Goal: Information Seeking & Learning: Compare options

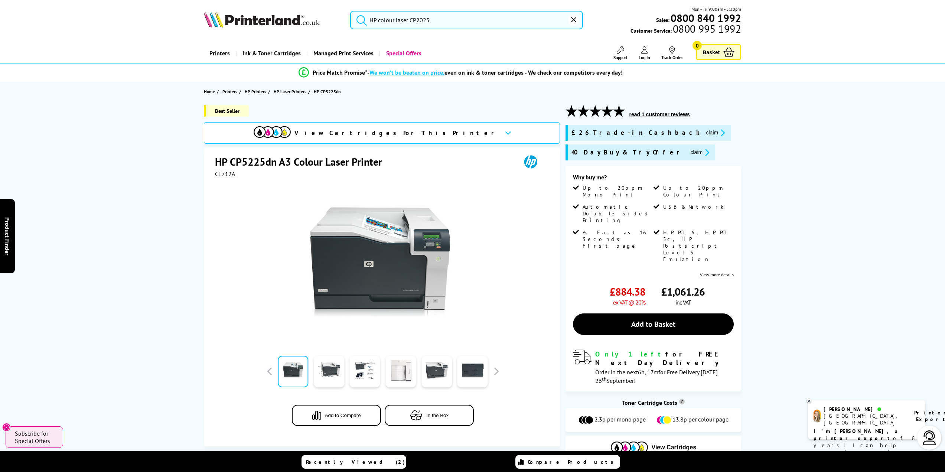
type input "HP colour laser CP2025"
click at [232, 94] on span "Printers" at bounding box center [229, 92] width 15 height 8
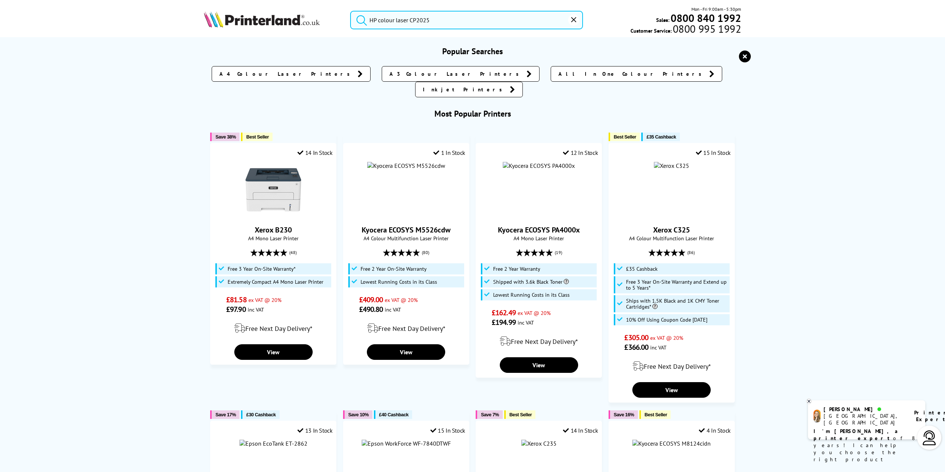
click at [465, 17] on input "HP colour laser CP2025" at bounding box center [466, 20] width 233 height 19
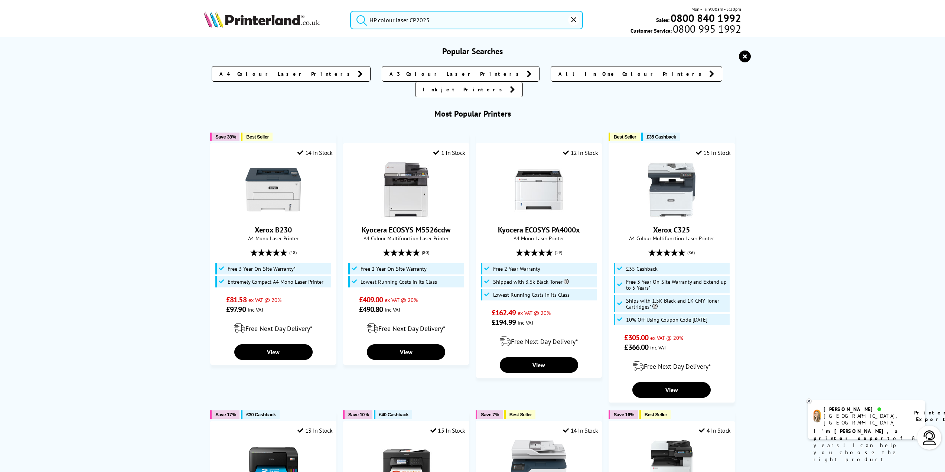
click at [350, 11] on button "submit" at bounding box center [359, 19] width 19 height 16
drag, startPoint x: 450, startPoint y: 19, endPoint x: 361, endPoint y: 13, distance: 89.6
click at [361, 13] on form "HP colour laser CP2025" at bounding box center [466, 20] width 233 height 19
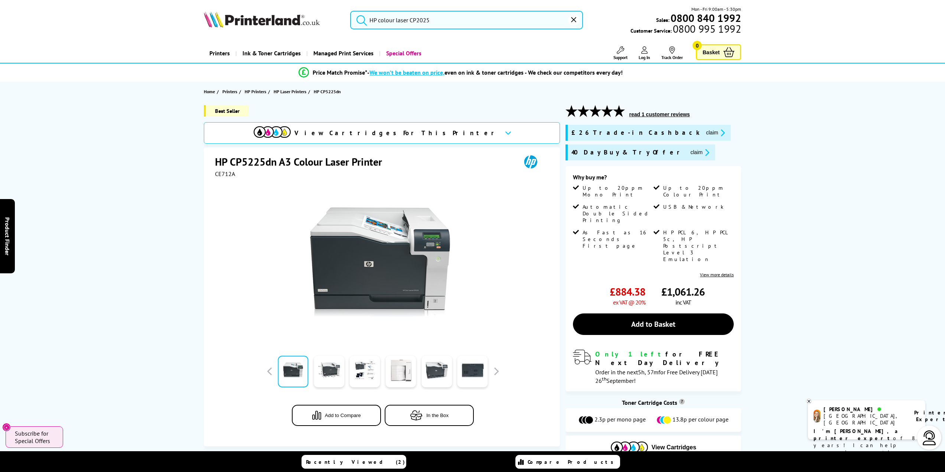
click at [359, 13] on button "submit" at bounding box center [359, 19] width 19 height 16
click at [350, 11] on button "submit" at bounding box center [359, 19] width 19 height 16
click at [443, 17] on input "HP colour laser CP2025" at bounding box center [466, 20] width 233 height 19
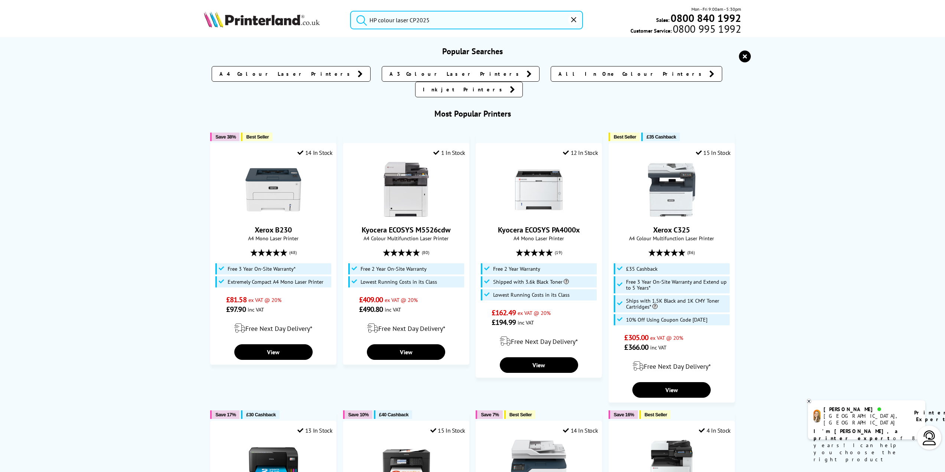
click at [350, 11] on button "submit" at bounding box center [359, 19] width 19 height 16
click at [434, 17] on input "HP colour laser CP2025" at bounding box center [466, 20] width 233 height 19
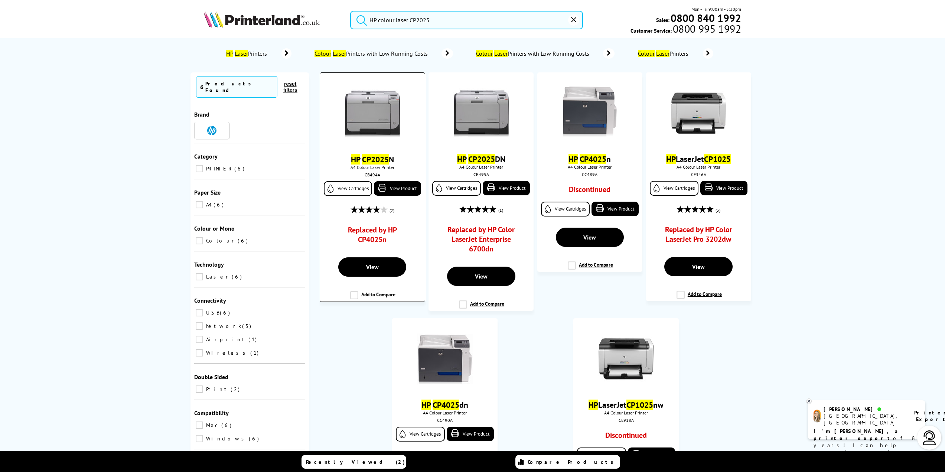
type input "HP colour laser CP2025"
click at [386, 110] on img at bounding box center [373, 114] width 56 height 56
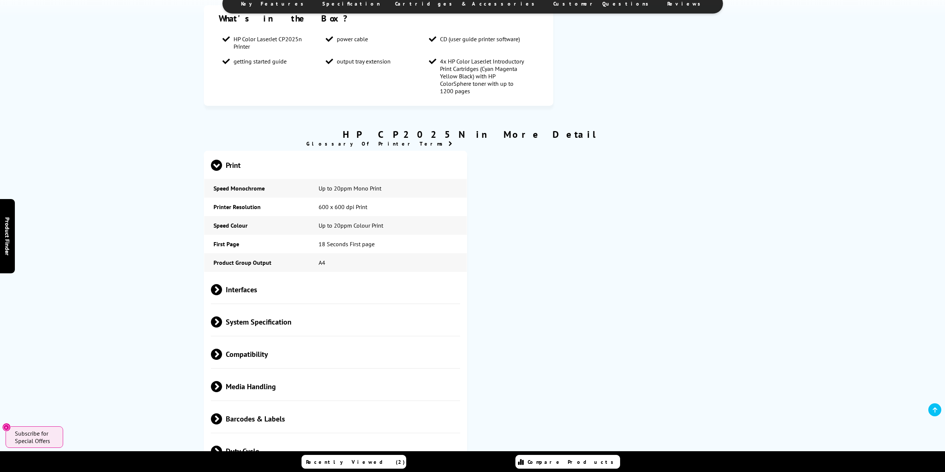
scroll to position [594, 0]
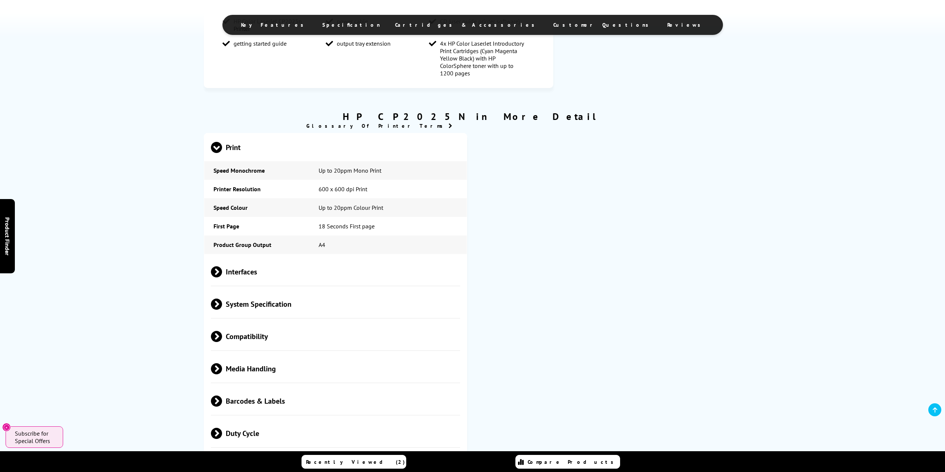
click at [222, 277] on span at bounding box center [222, 271] width 0 height 11
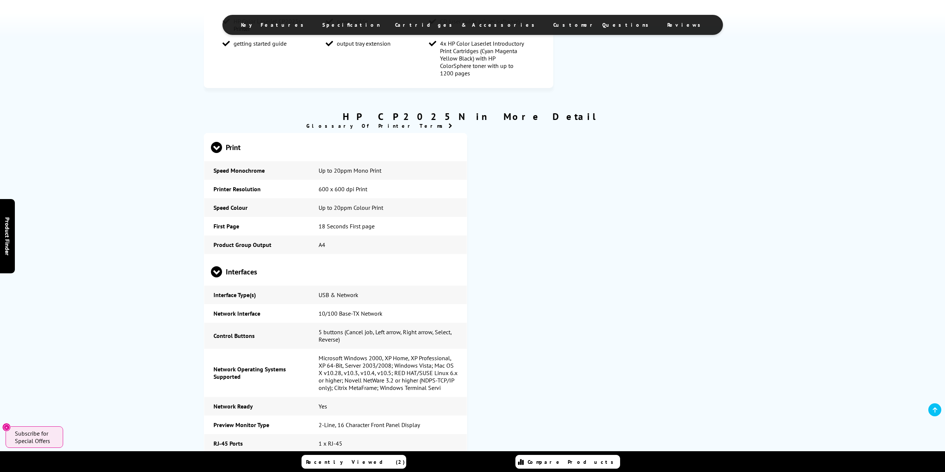
click at [218, 277] on span at bounding box center [216, 277] width 11 height 0
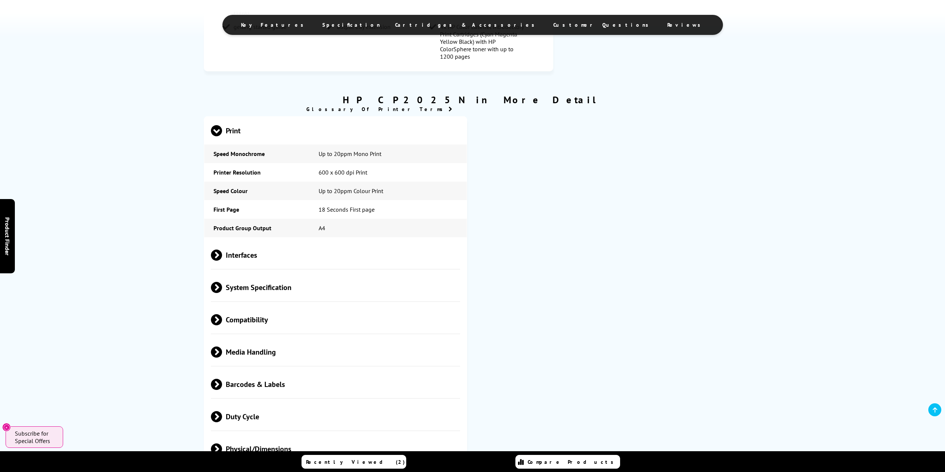
scroll to position [631, 0]
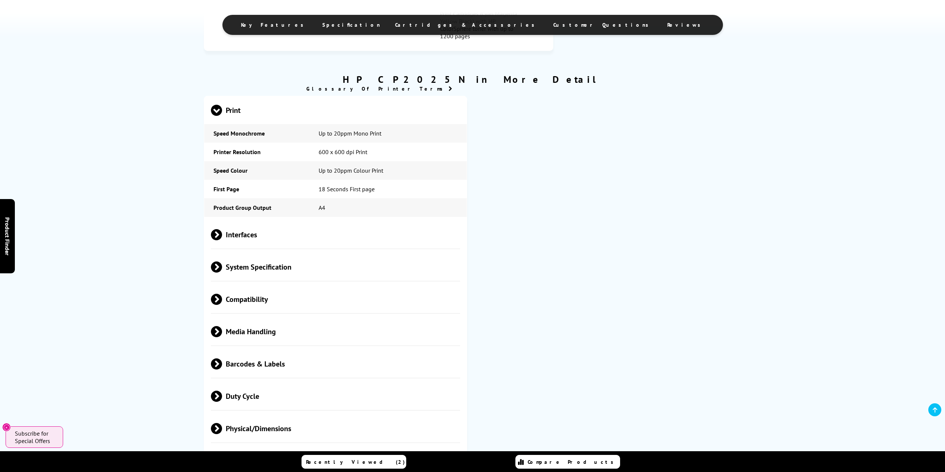
click at [222, 304] on span at bounding box center [222, 299] width 0 height 11
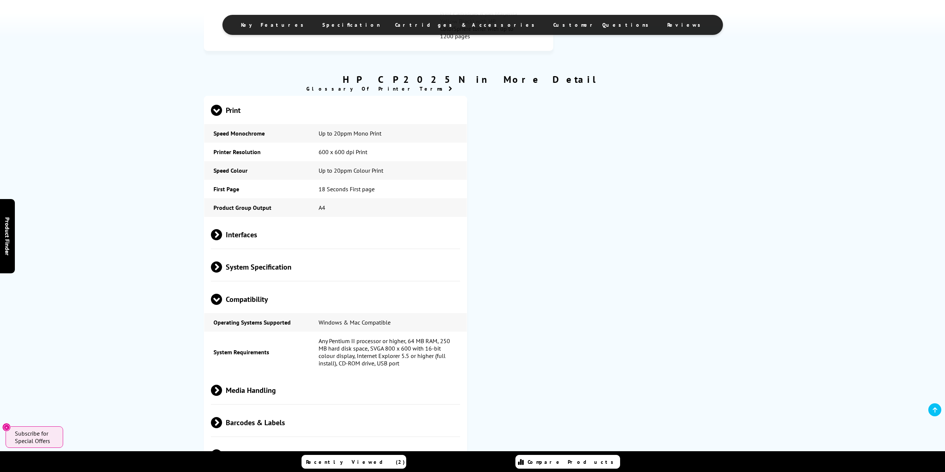
click at [215, 305] on span at bounding box center [216, 305] width 11 height 0
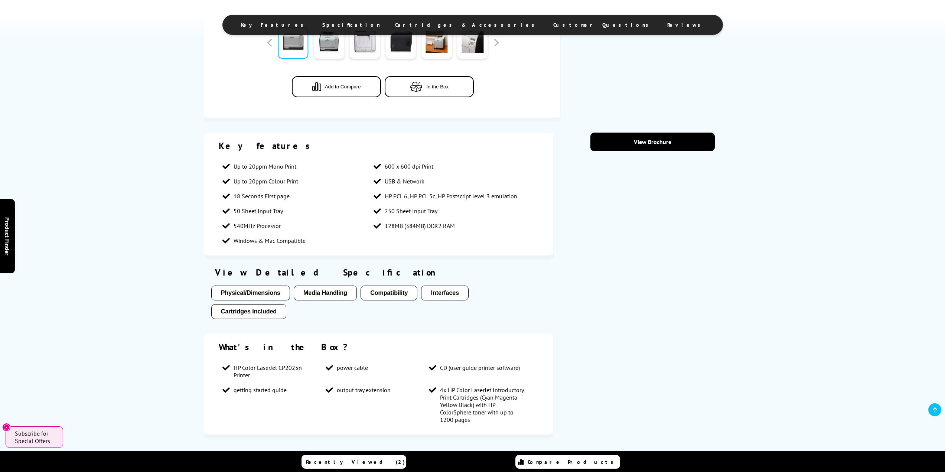
scroll to position [186, 0]
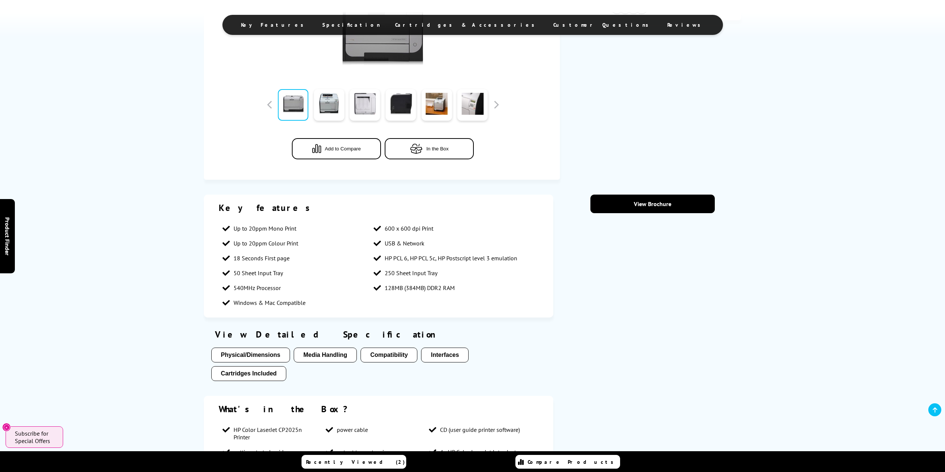
click at [307, 24] on span "Key Features" at bounding box center [274, 25] width 66 height 7
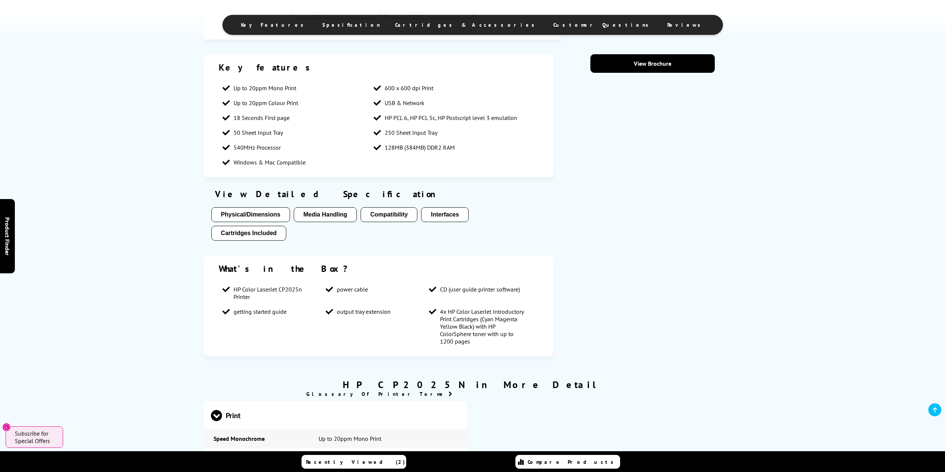
scroll to position [326, 0]
click at [380, 26] on span "Specification" at bounding box center [351, 25] width 58 height 7
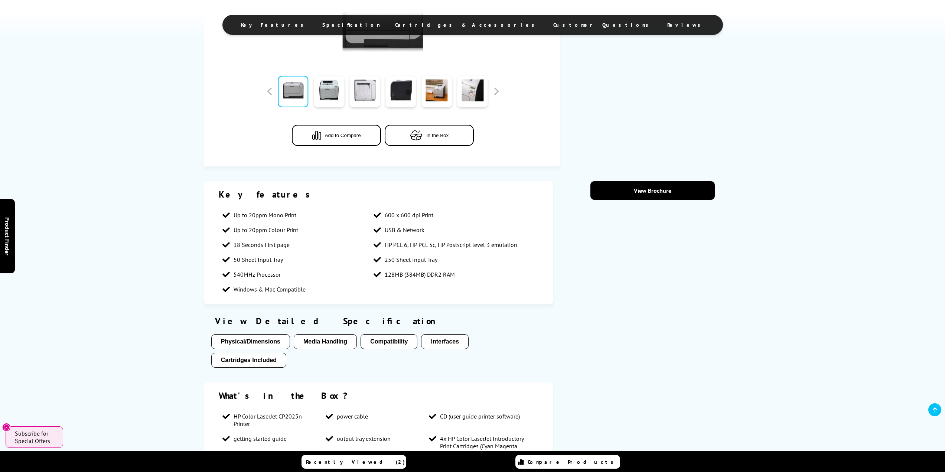
scroll to position [0, 0]
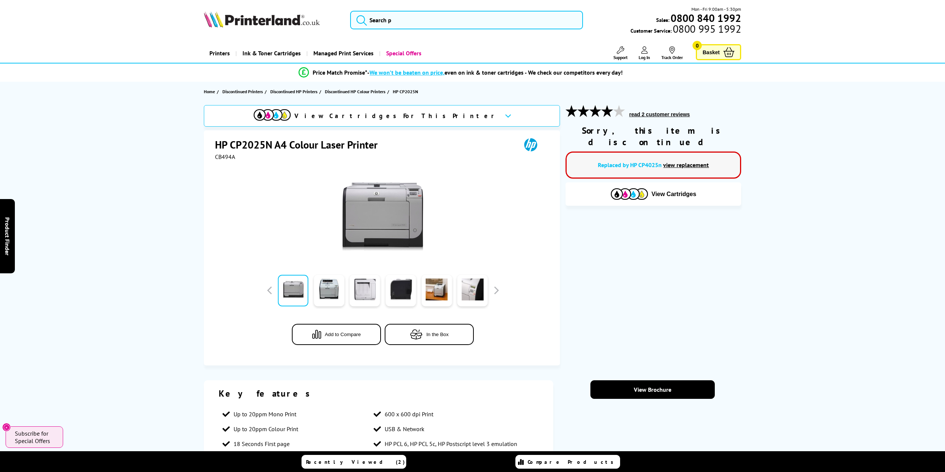
click at [680, 161] on link "view replacement" at bounding box center [686, 164] width 46 height 7
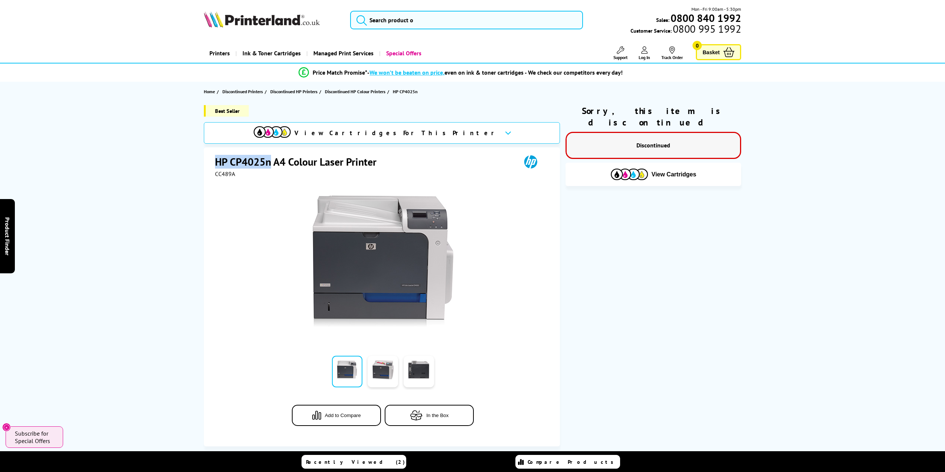
drag, startPoint x: 213, startPoint y: 160, endPoint x: 271, endPoint y: 158, distance: 58.3
click at [271, 158] on div "HP CP4025n A4 Colour Laser Printer CC489A Add to Compare In the Box" at bounding box center [382, 296] width 356 height 299
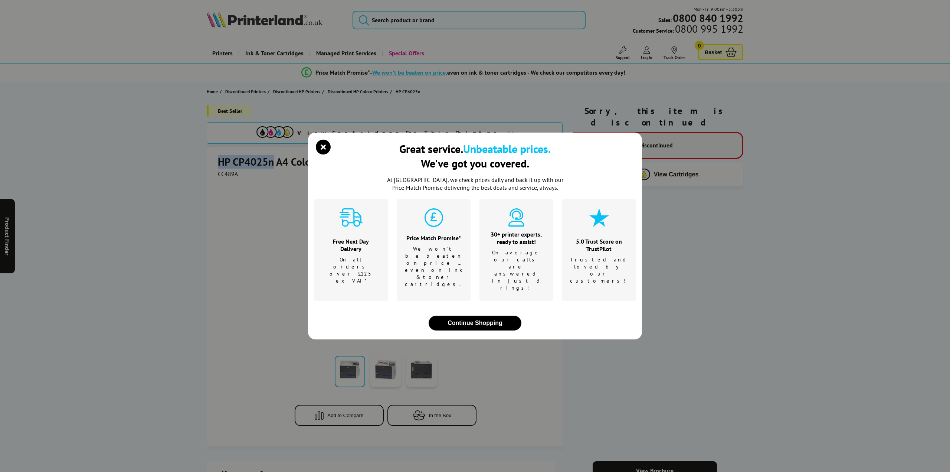
copy h1 "HP CP4025n"
click at [324, 154] on icon "close modal" at bounding box center [323, 147] width 15 height 15
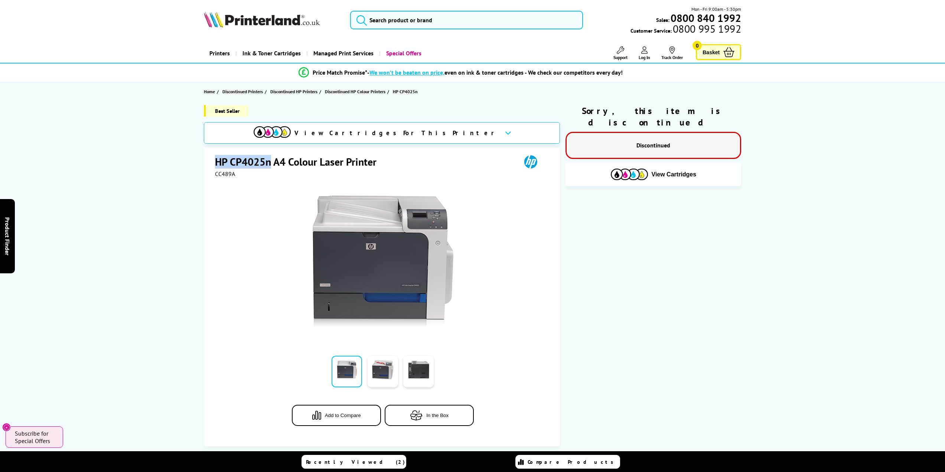
copy h1 "HP CP4025n"
click at [394, 14] on input "search" at bounding box center [466, 20] width 233 height 19
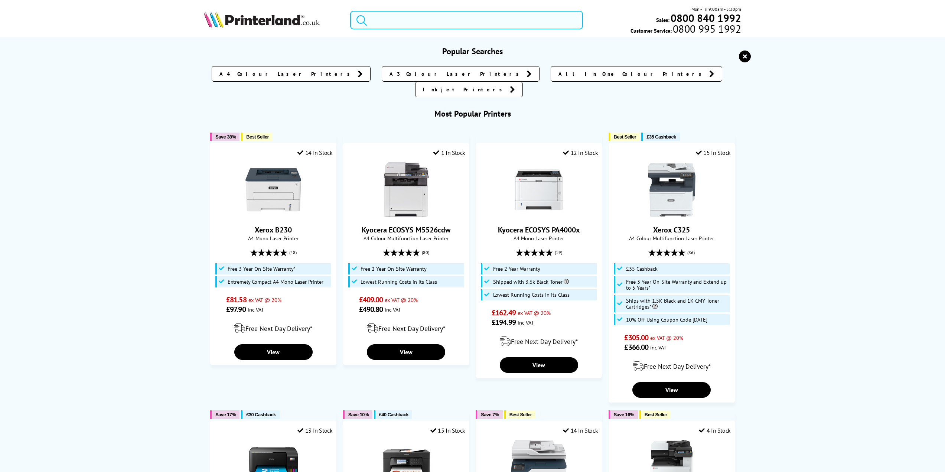
paste input "HP CP4025n"
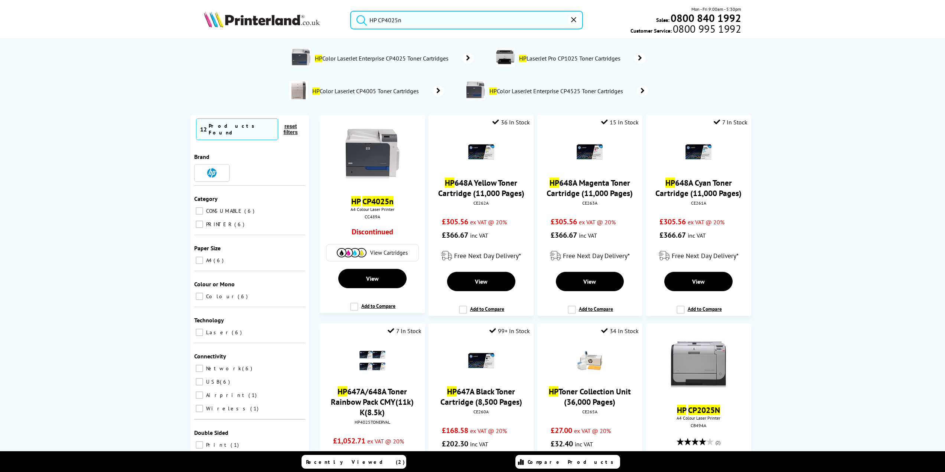
type input "HP CP4025n"
click at [350, 11] on button "submit" at bounding box center [359, 19] width 19 height 16
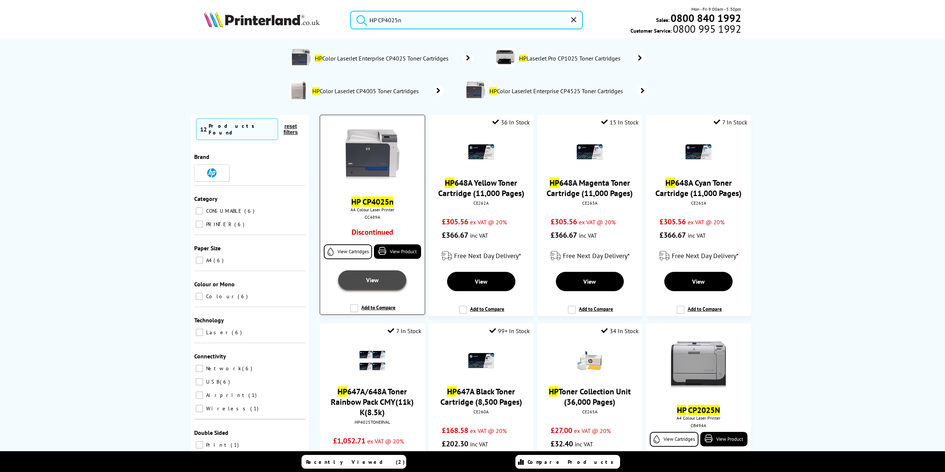
click at [381, 277] on link "View" at bounding box center [372, 279] width 68 height 19
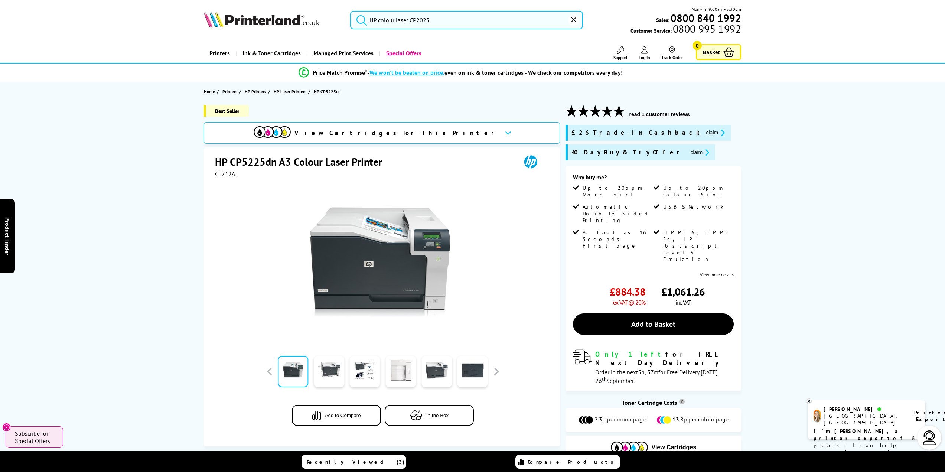
type input "HP colour laser CP2025"
click at [294, 16] on img at bounding box center [262, 19] width 116 height 16
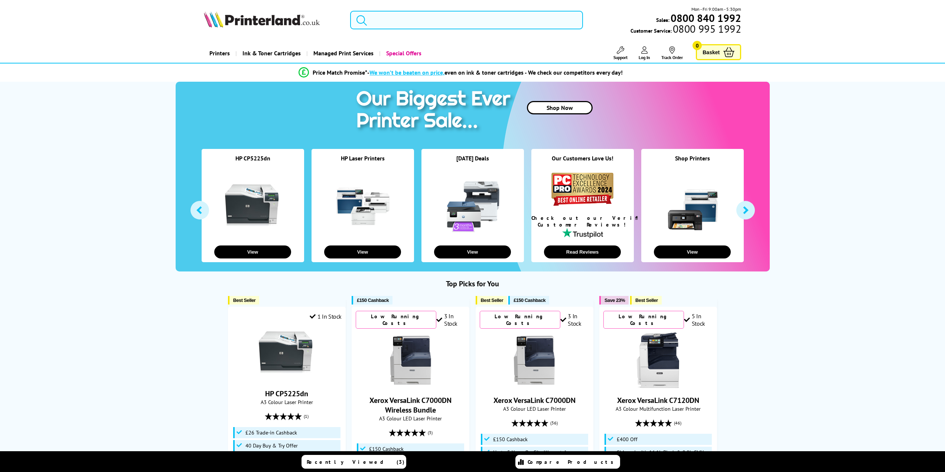
click at [407, 20] on input "search" at bounding box center [466, 20] width 233 height 19
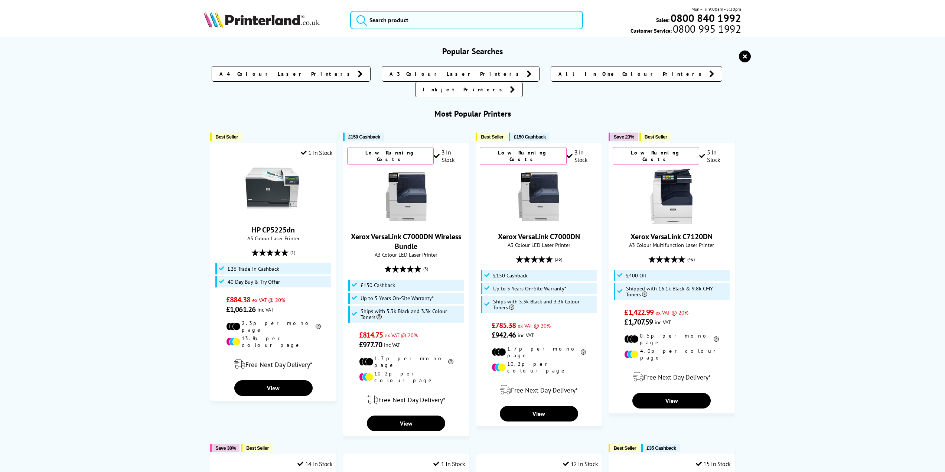
click at [327, 72] on span "A4 Colour Laser Printers" at bounding box center [286, 73] width 134 height 7
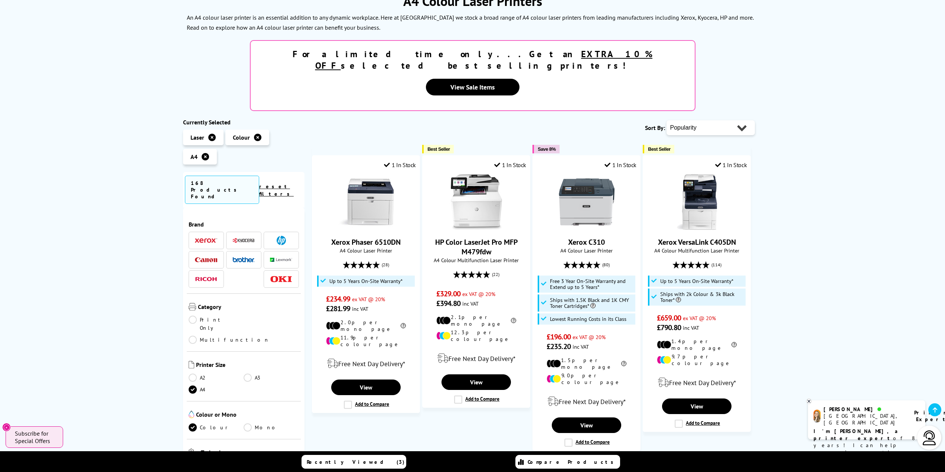
scroll to position [111, 0]
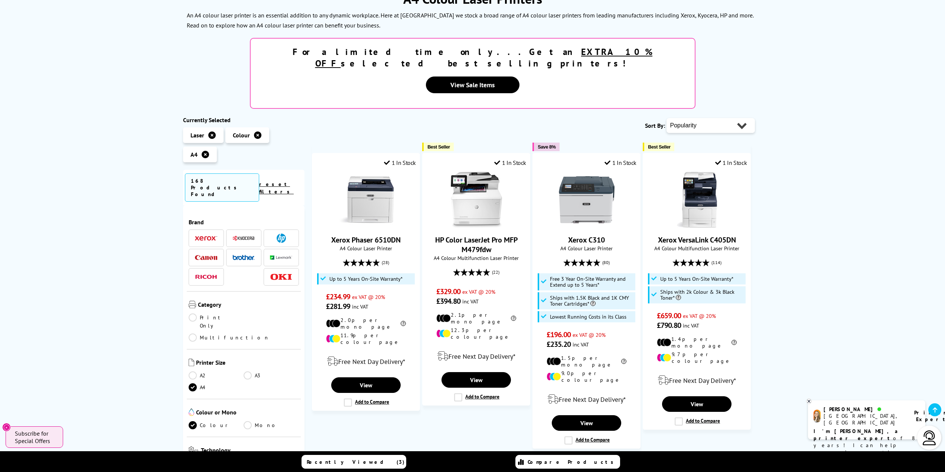
click at [241, 255] on img at bounding box center [243, 257] width 22 height 5
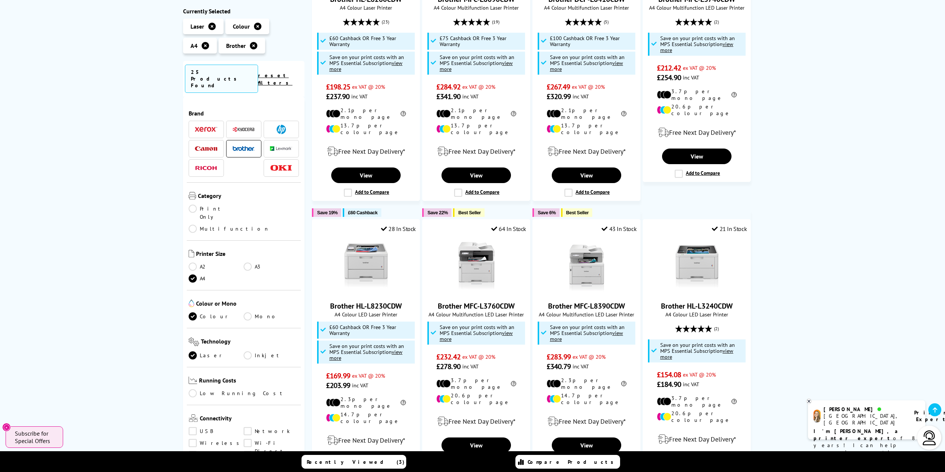
scroll to position [260, 0]
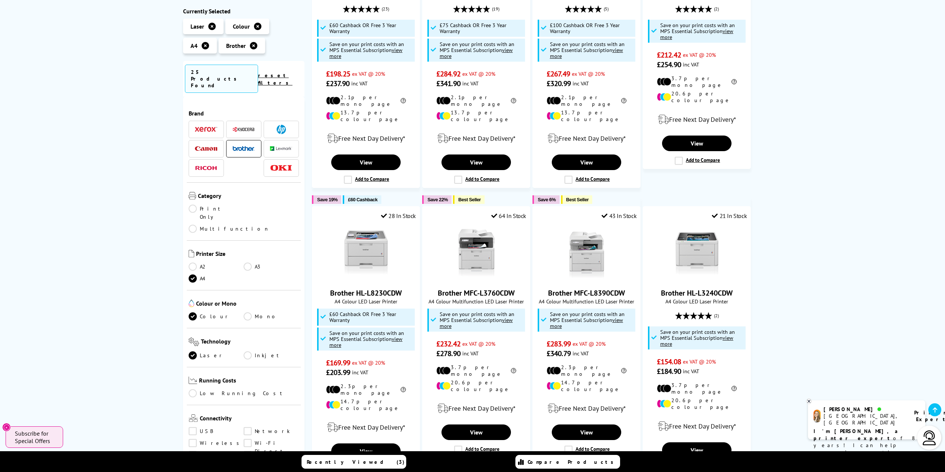
click at [247, 427] on link "Network" at bounding box center [271, 431] width 55 height 8
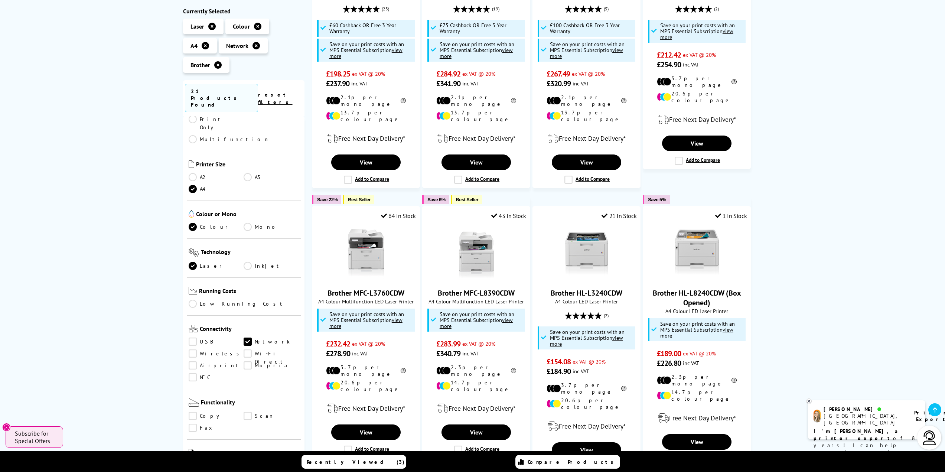
scroll to position [111, 0]
click at [195, 459] on link "Print" at bounding box center [216, 463] width 55 height 8
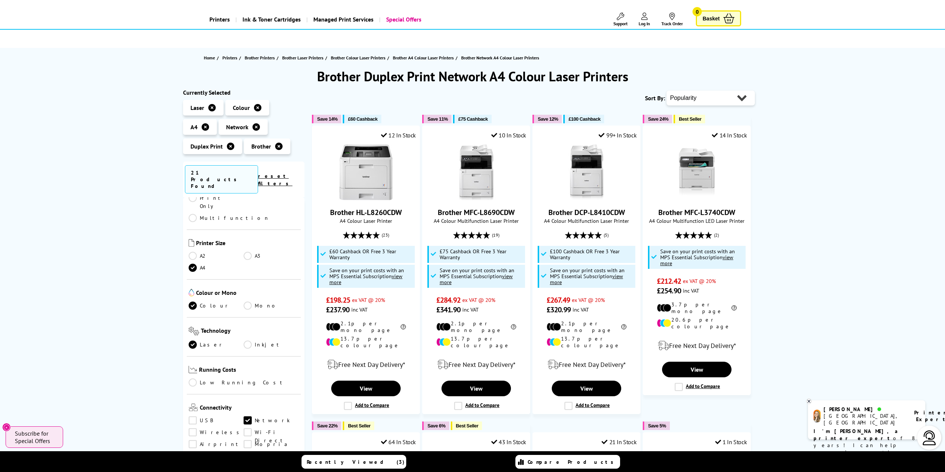
scroll to position [37, 0]
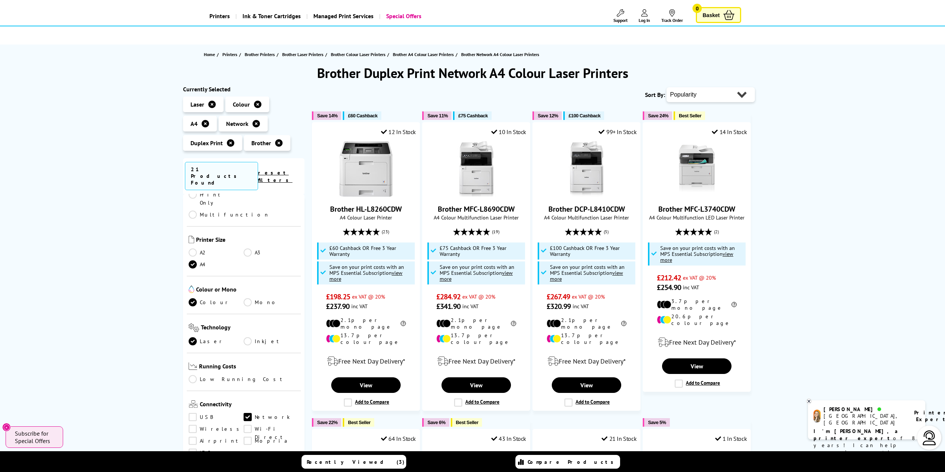
click at [193, 190] on link "Print Only" at bounding box center [216, 198] width 55 height 16
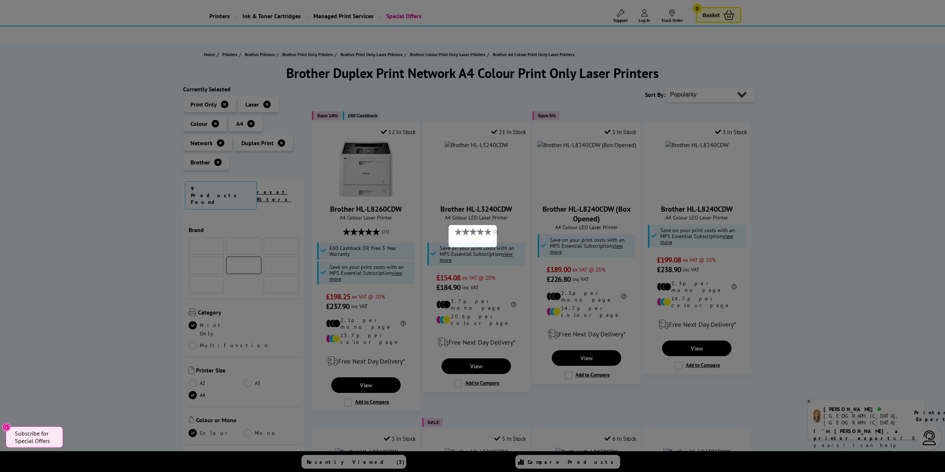
scroll to position [111, 0]
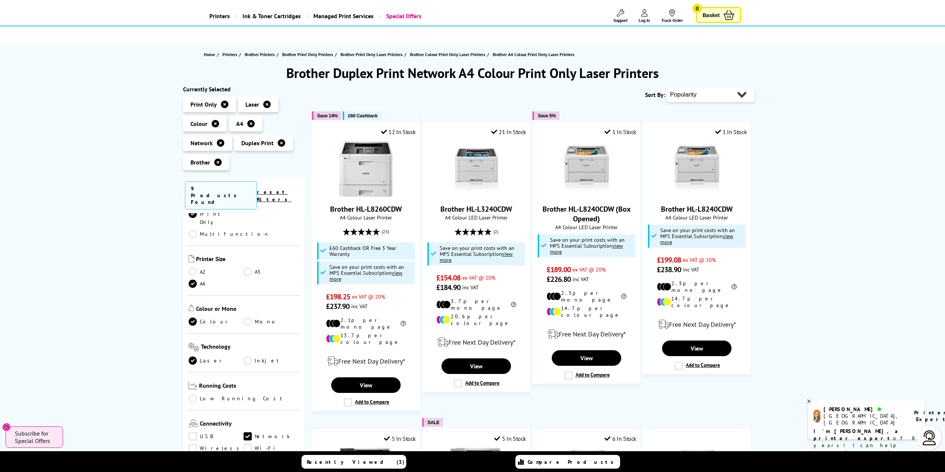
click at [739, 89] on select "Popularity Rating Price - Low to High Price - High to Low Running Costs - Low t…" at bounding box center [710, 94] width 88 height 15
select select "Price Ascending"
click at [666, 87] on select "Popularity Rating Price - Low to High Price - High to Low Running Costs - Low t…" at bounding box center [710, 94] width 88 height 15
